Goal: Contribute content

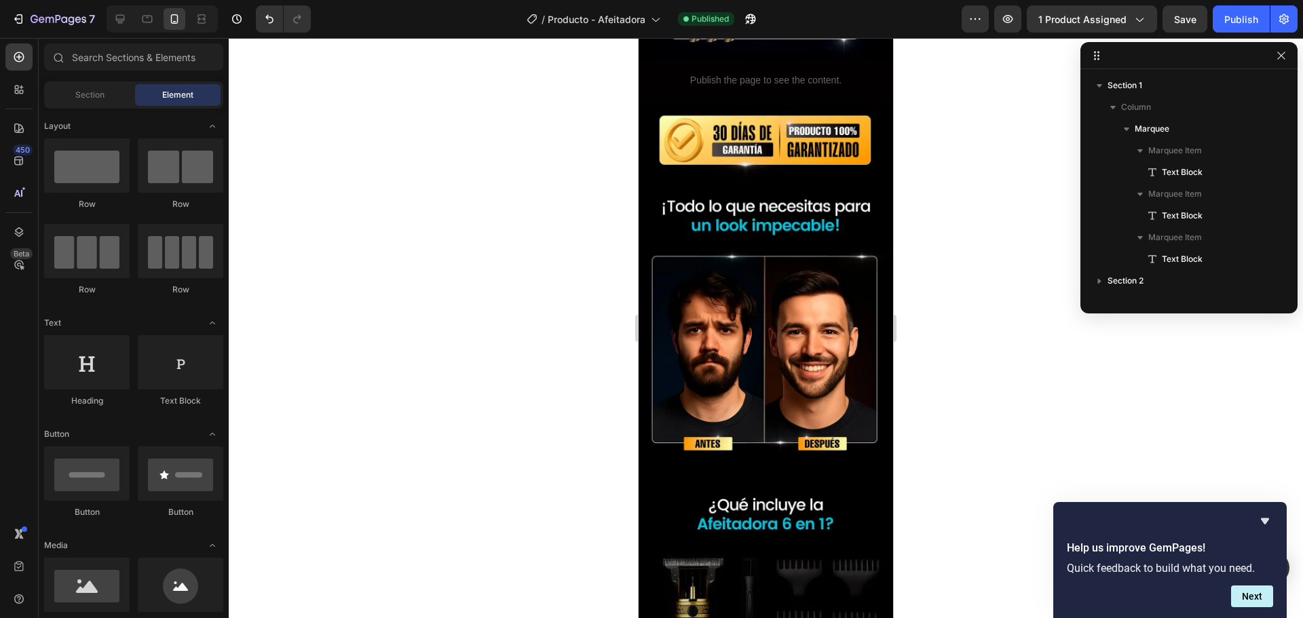
scroll to position [407, 0]
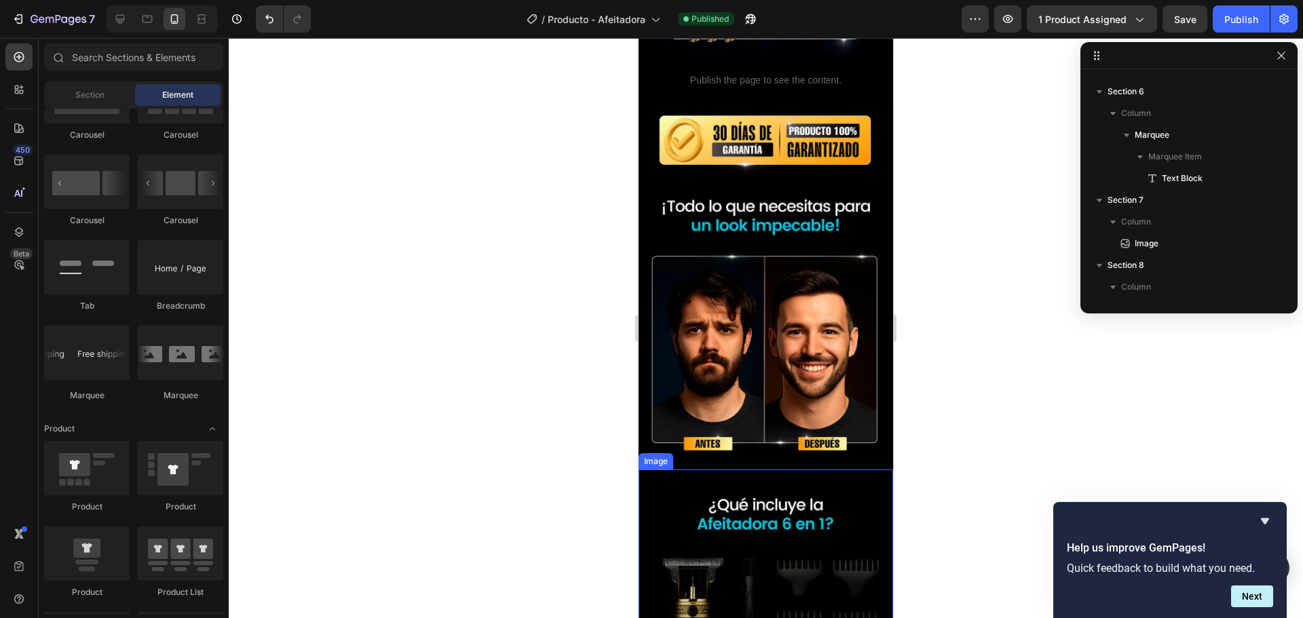
click at [764, 519] on img at bounding box center [766, 619] width 255 height 299
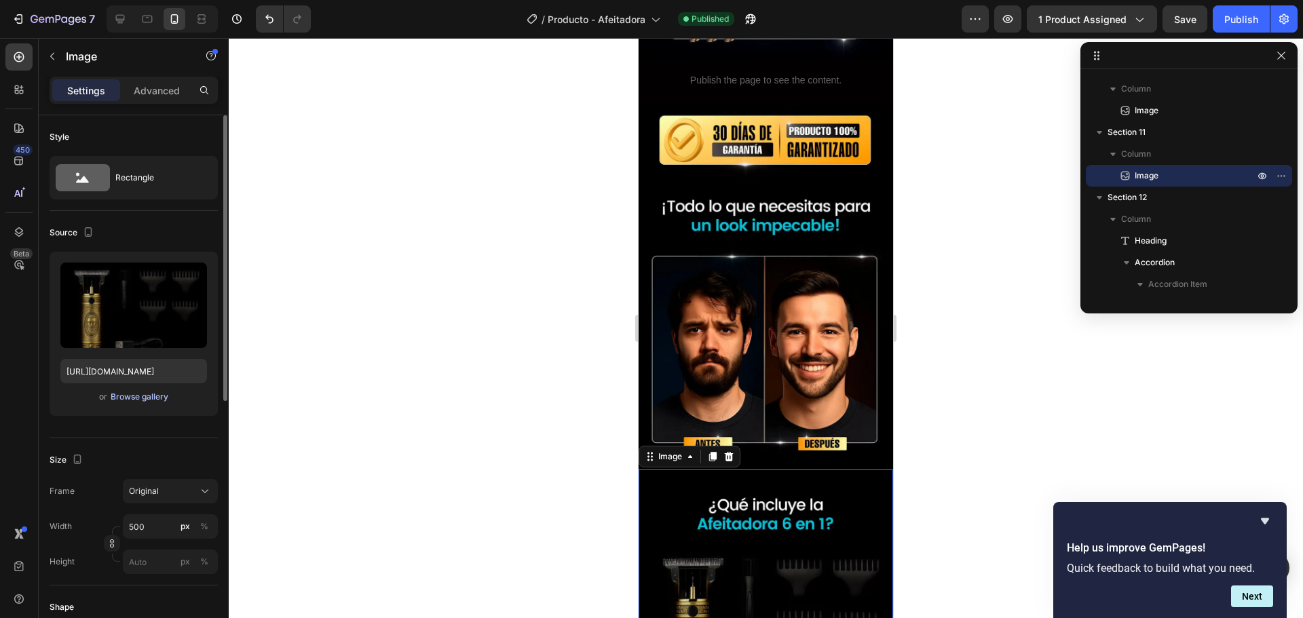
click at [153, 393] on div "Browse gallery" at bounding box center [140, 397] width 58 height 12
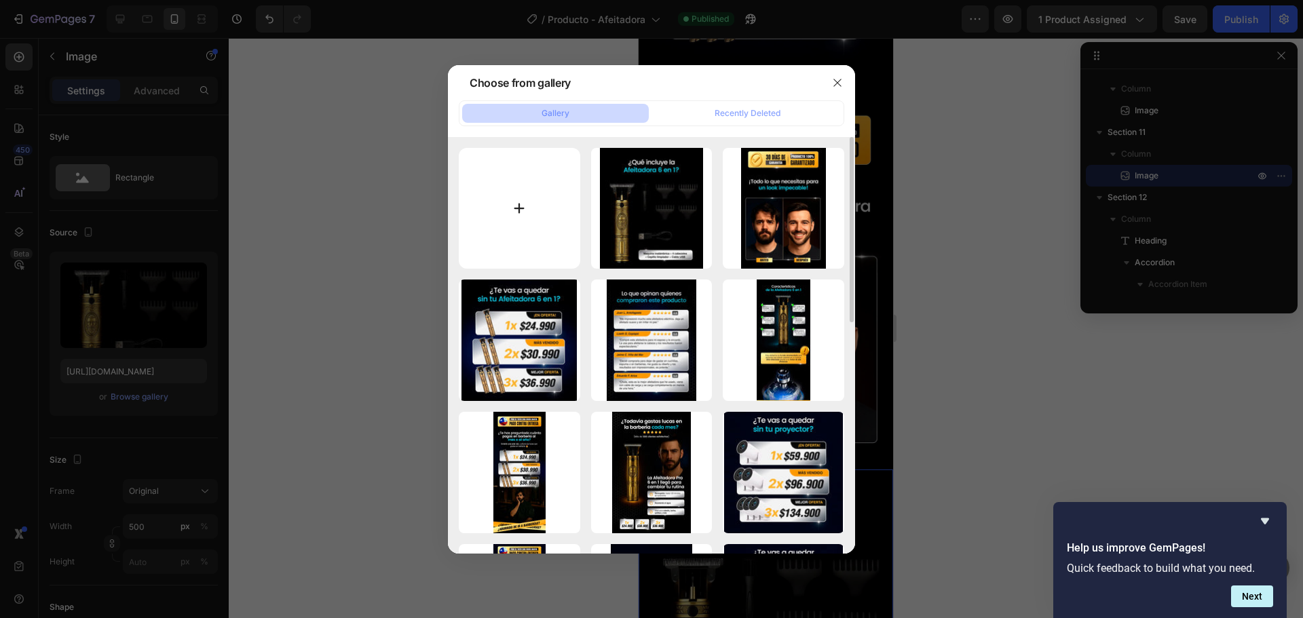
click at [517, 203] on input "file" at bounding box center [520, 209] width 122 height 122
type input "C:\fakepath\Afeitadora_DiseñoLanding_09.webp"
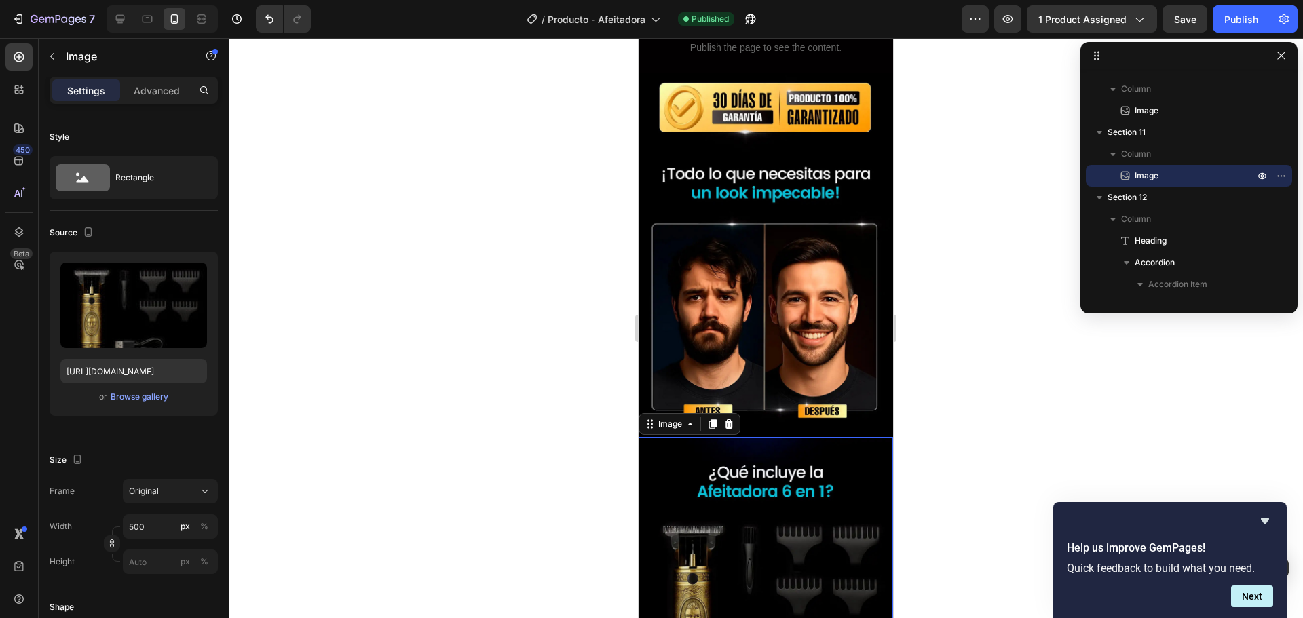
scroll to position [2619, 0]
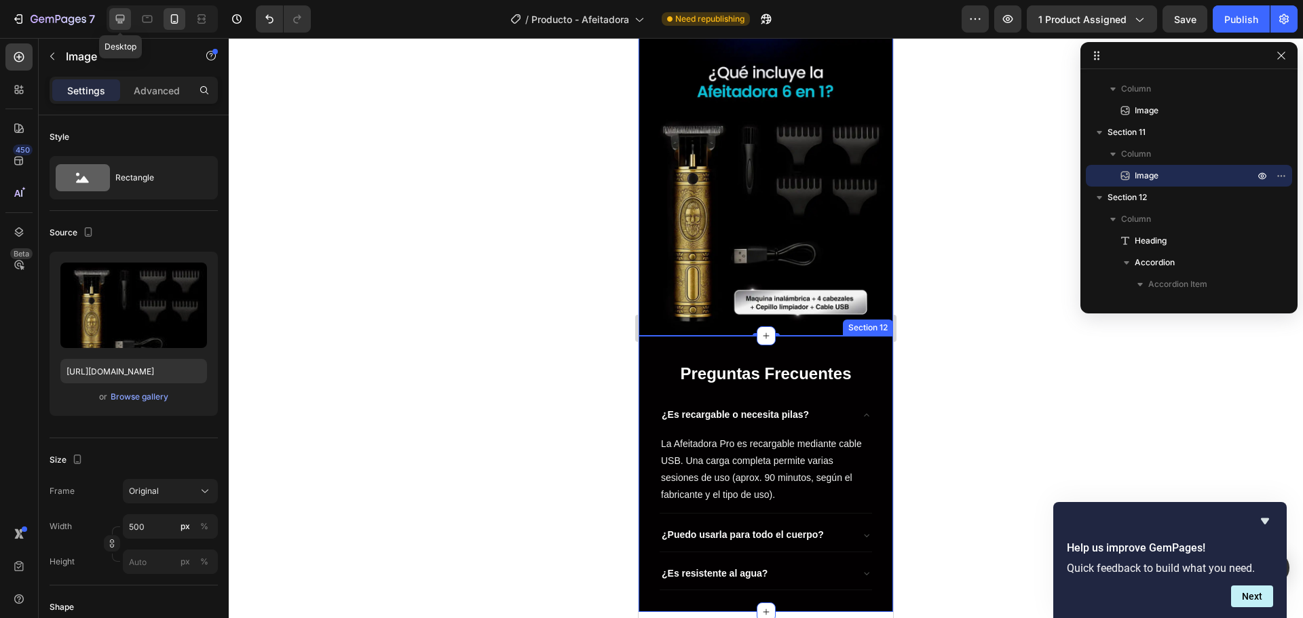
click at [121, 22] on icon at bounding box center [120, 19] width 14 height 14
type input "[URL][DOMAIN_NAME]"
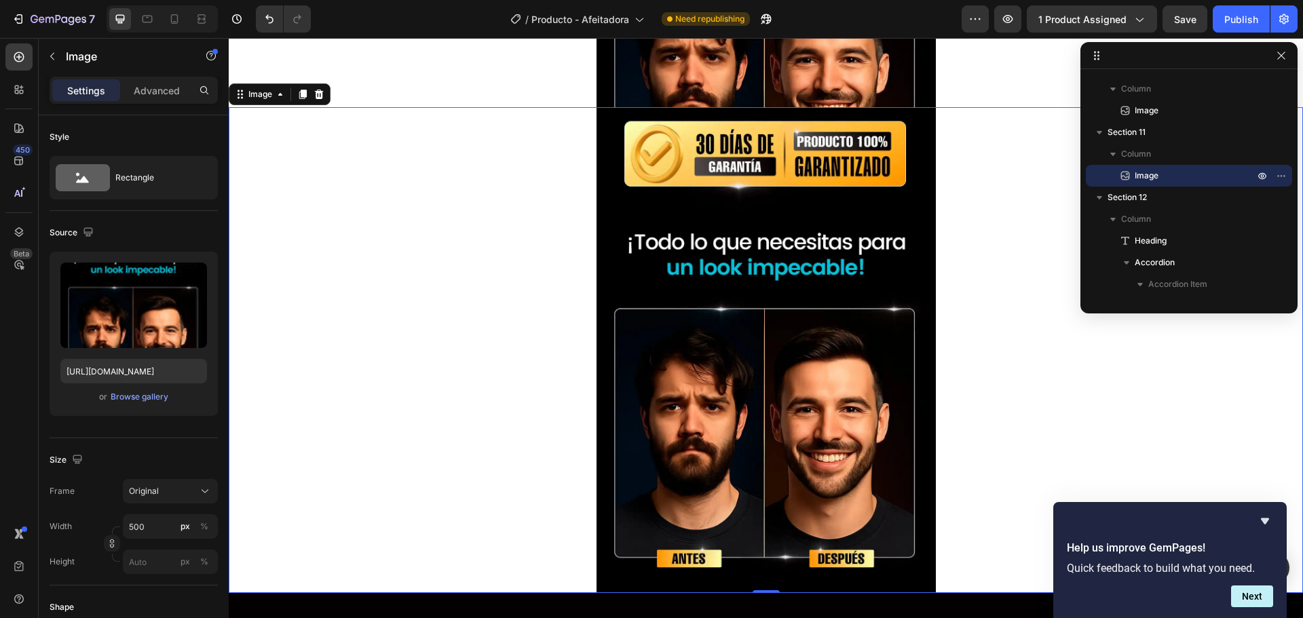
scroll to position [2546, 0]
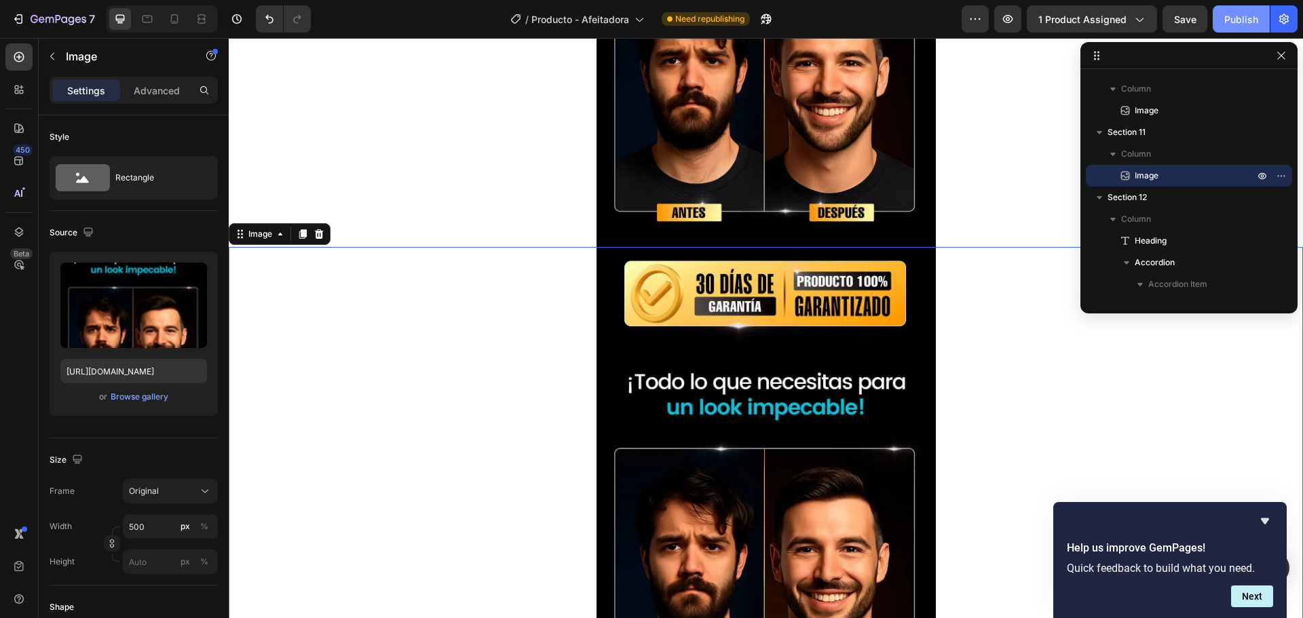
click at [1242, 20] on div "Publish" at bounding box center [1242, 19] width 34 height 14
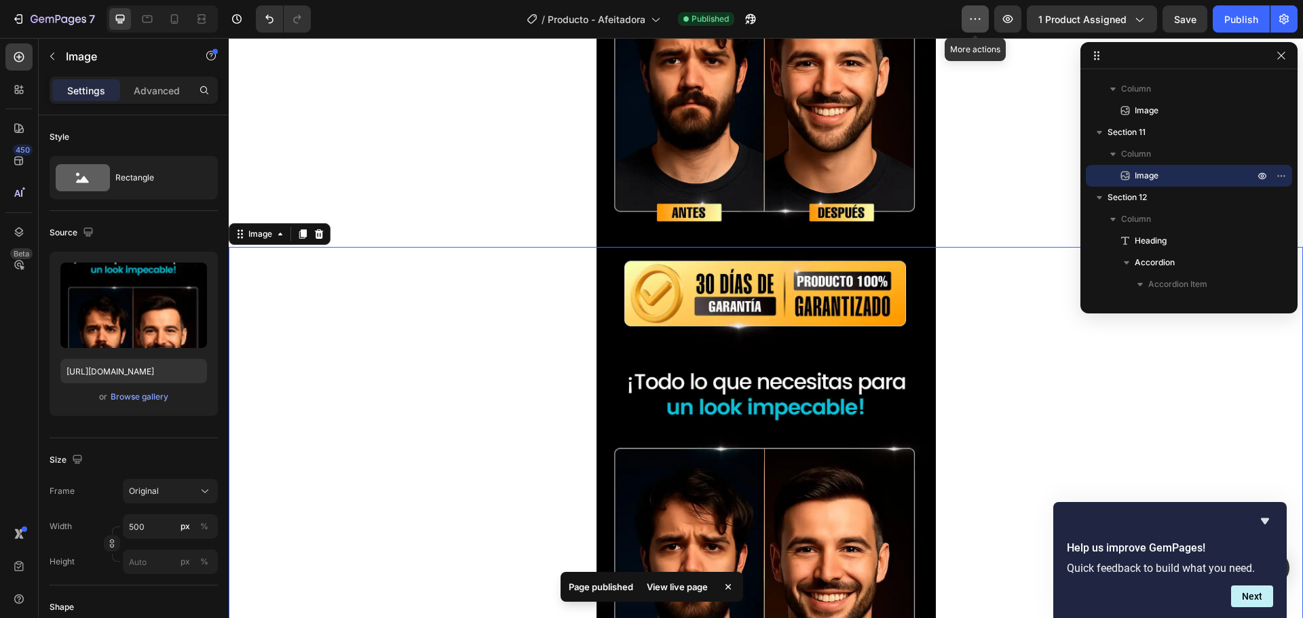
click at [969, 20] on button "button" at bounding box center [975, 18] width 27 height 27
